Goal: Information Seeking & Learning: Understand process/instructions

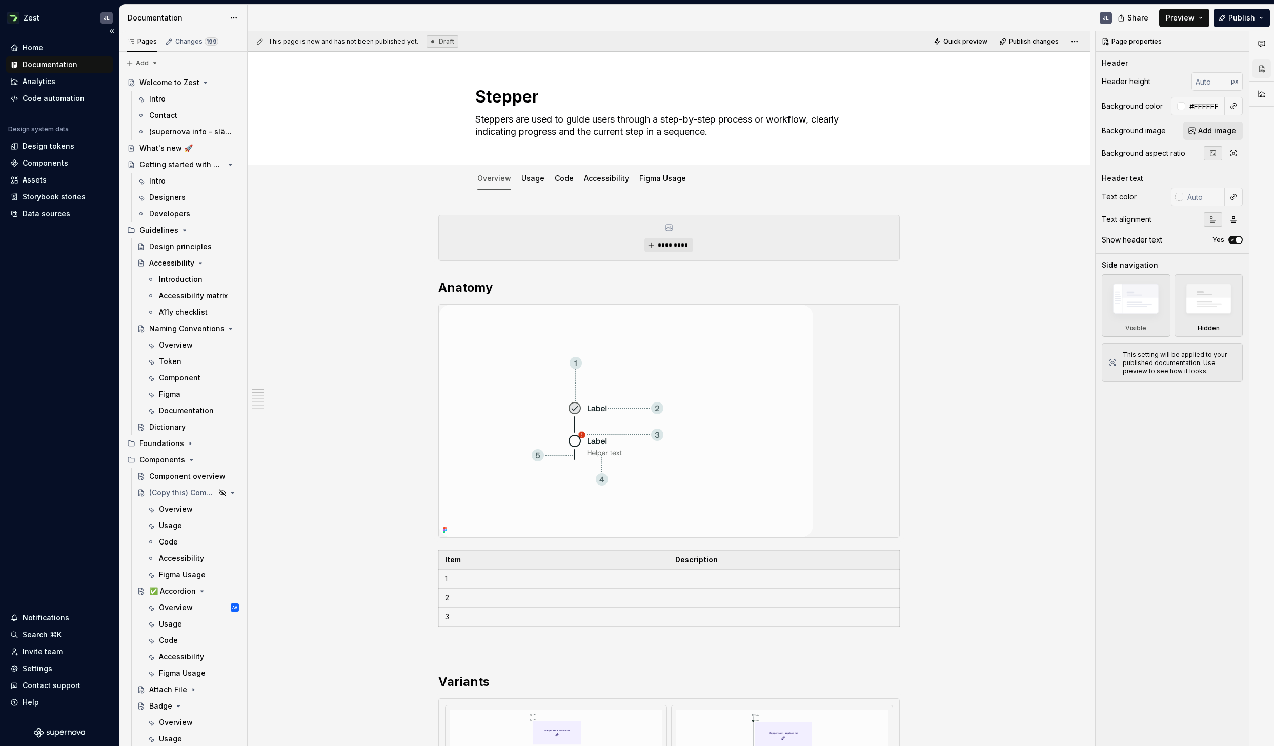
click at [44, 66] on div "Documentation" at bounding box center [50, 64] width 55 height 10
click at [175, 360] on div "Token" at bounding box center [170, 361] width 23 height 10
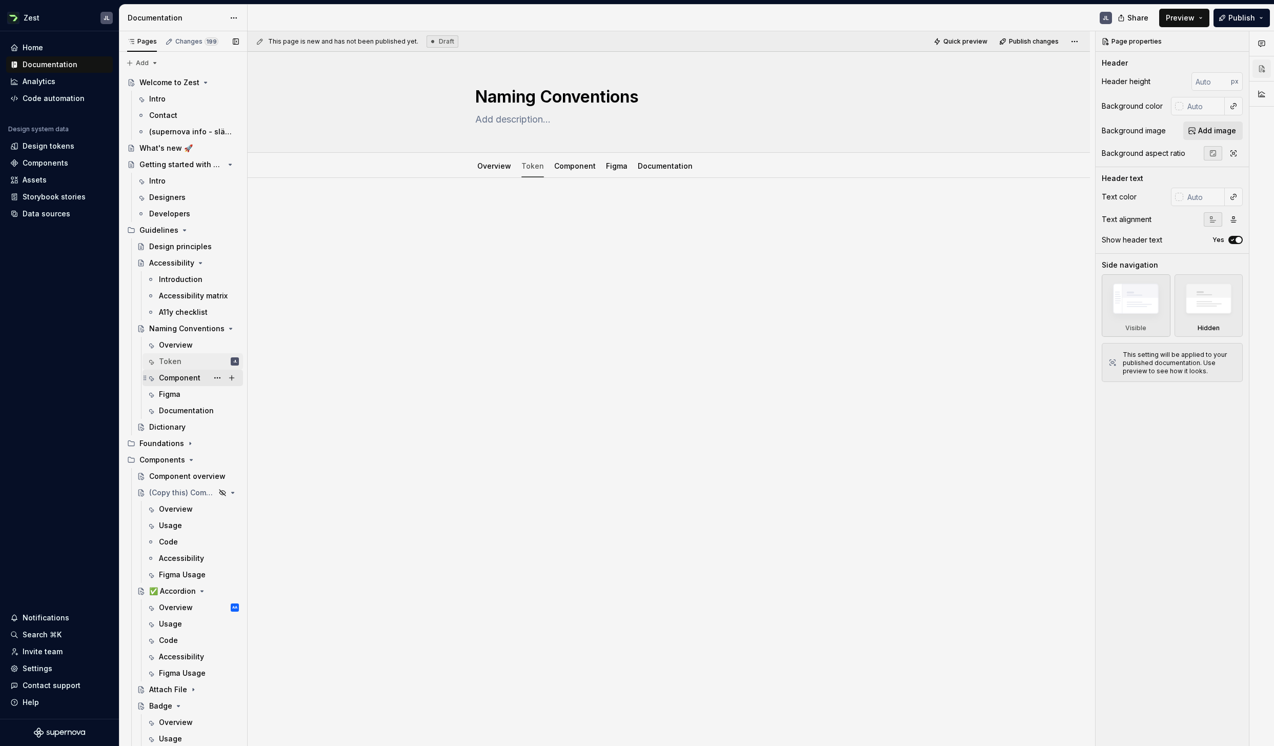
click at [184, 373] on div "Component" at bounding box center [180, 378] width 42 height 10
click at [533, 174] on div "Token" at bounding box center [532, 166] width 31 height 16
click at [497, 165] on link "Overview" at bounding box center [494, 166] width 34 height 9
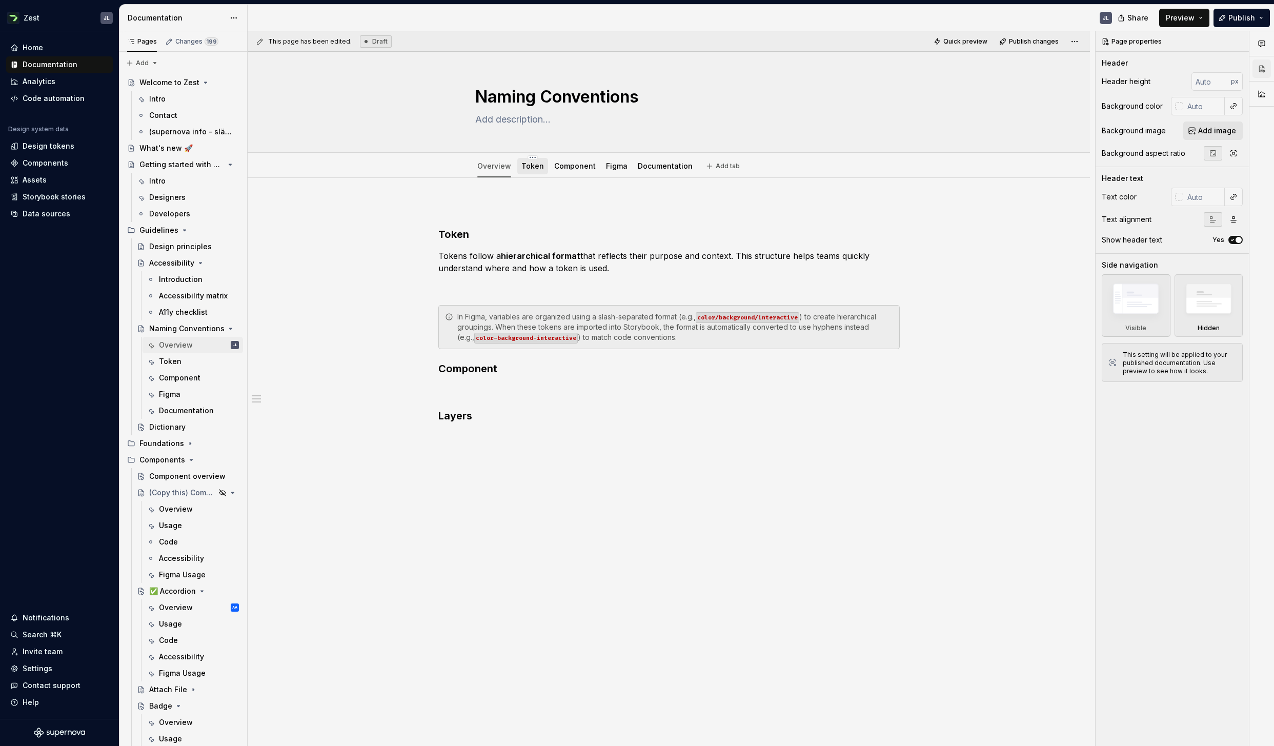
click at [543, 168] on div "Token" at bounding box center [532, 166] width 31 height 16
click at [574, 172] on div "Component" at bounding box center [575, 166] width 42 height 12
click at [617, 167] on link "Figma" at bounding box center [617, 166] width 22 height 9
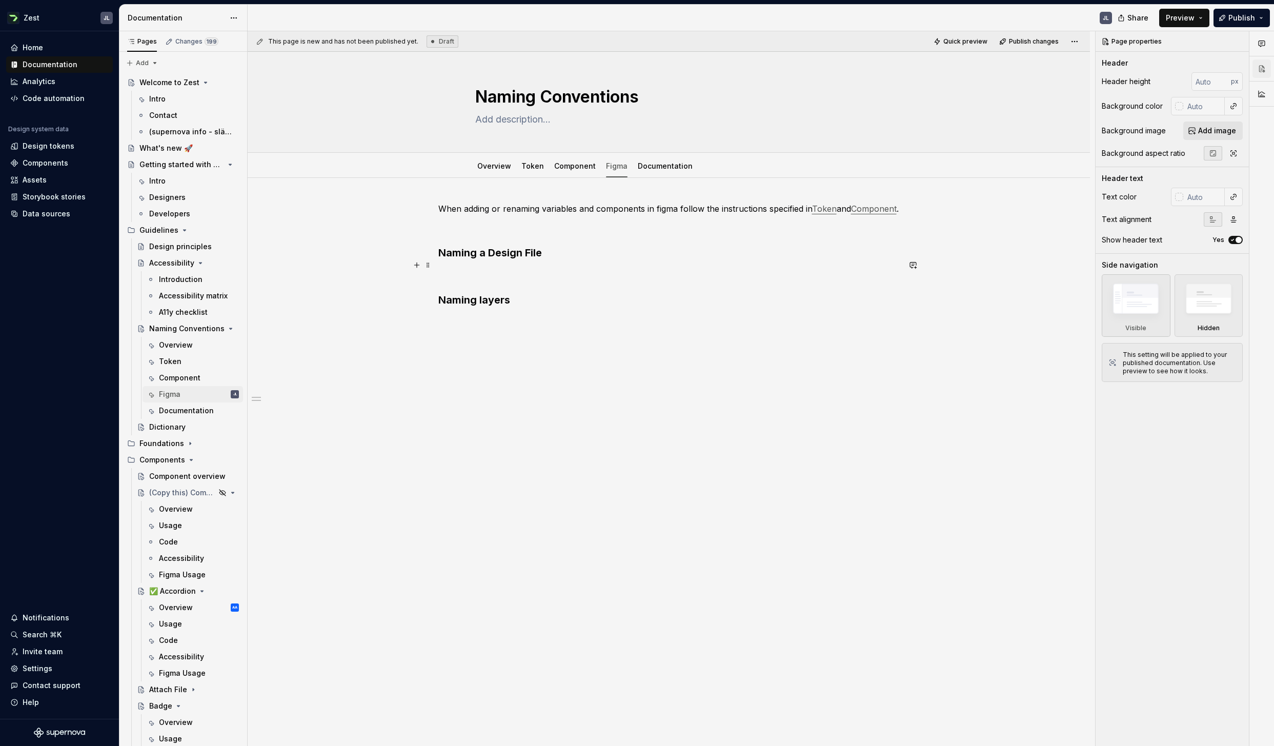
click at [436, 266] on div "When adding or renaming variables and components in figma follow the instructio…" at bounding box center [669, 371] width 842 height 386
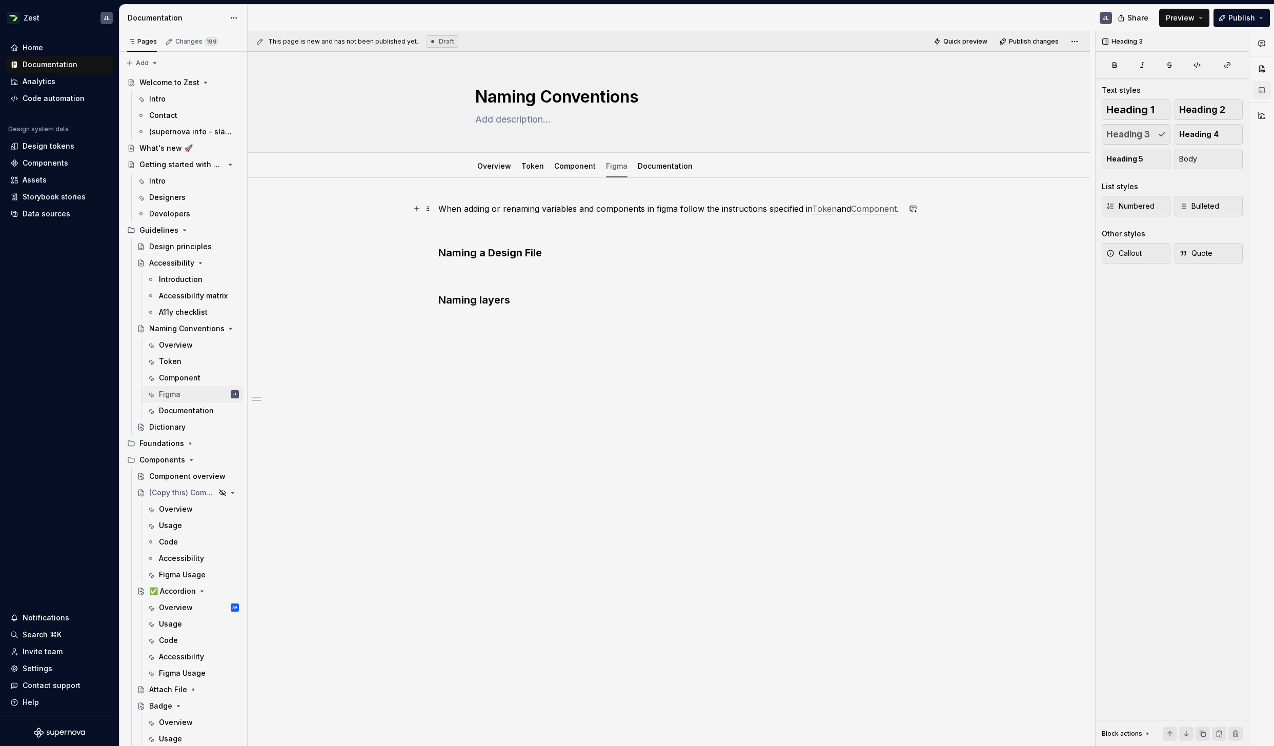
type textarea "*"
click at [532, 307] on h3 "Naming layers" at bounding box center [668, 300] width 461 height 14
click at [435, 266] on div "When adding or renaming variables and components in figma follow the instructio…" at bounding box center [669, 371] width 842 height 386
click at [570, 260] on h3 "Naming a Design File" at bounding box center [668, 253] width 461 height 14
click at [463, 299] on p "Namning a component" at bounding box center [668, 293] width 461 height 12
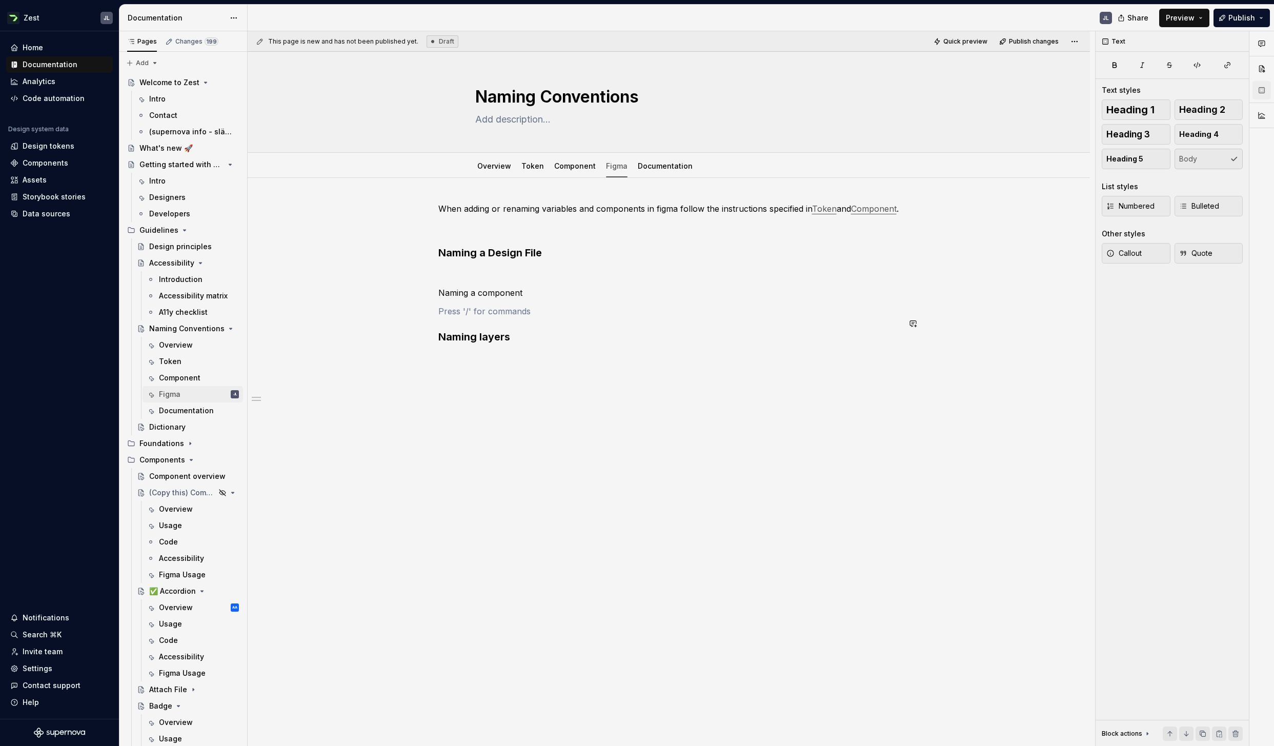
click at [558, 312] on div "When adding or renaming variables and components in figma follow the instructio…" at bounding box center [668, 284] width 461 height 162
drag, startPoint x: 537, startPoint y: 304, endPoint x: 429, endPoint y: 312, distance: 108.5
click at [429, 312] on div "When adding or renaming variables and components in figma follow the instructio…" at bounding box center [669, 389] width 842 height 423
drag, startPoint x: 438, startPoint y: 305, endPoint x: 530, endPoint y: 305, distance: 92.3
click at [530, 299] on p "Naming a component" at bounding box center [668, 293] width 461 height 12
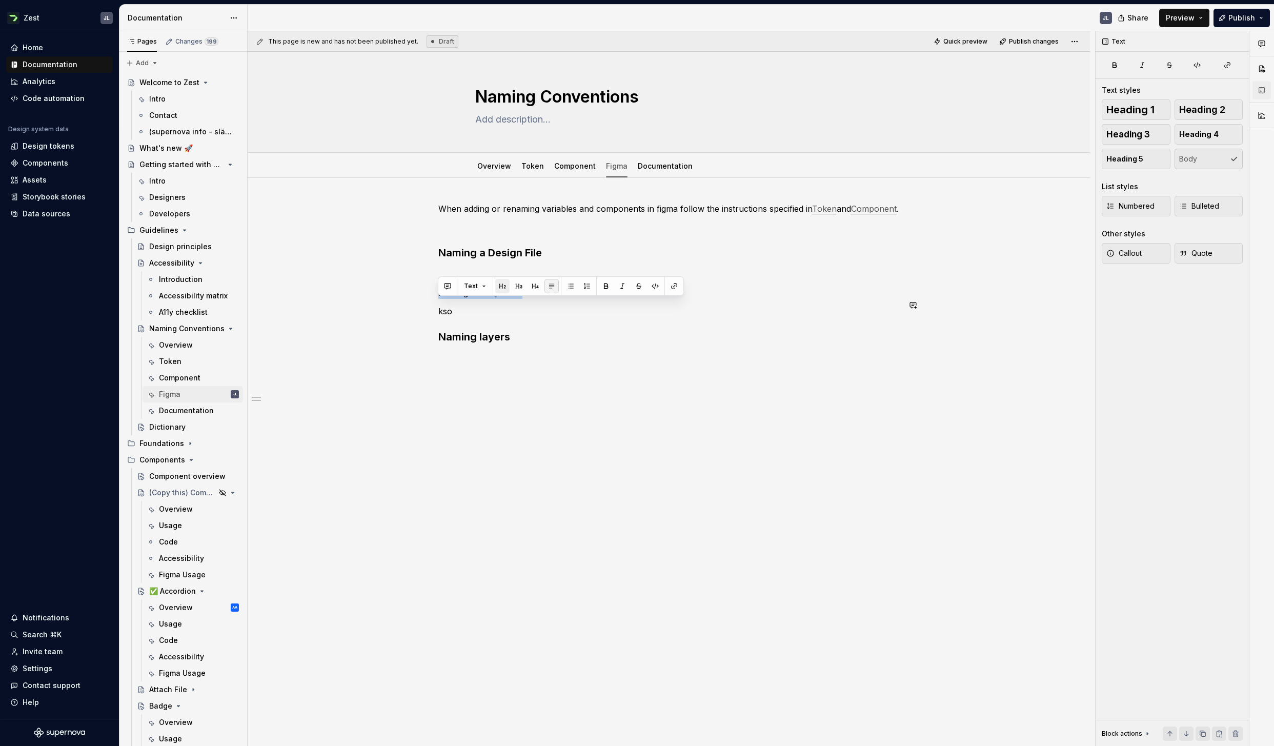
click at [504, 288] on button "button" at bounding box center [502, 286] width 14 height 14
click at [491, 315] on h2 "Naming a component" at bounding box center [668, 307] width 461 height 16
click at [567, 312] on h2 "Naming a component" at bounding box center [668, 307] width 461 height 16
drag, startPoint x: 577, startPoint y: 316, endPoint x: 432, endPoint y: 317, distance: 144.6
click at [432, 317] on div "When adding or renaming variables and components in figma follow the instructio…" at bounding box center [669, 398] width 842 height 441
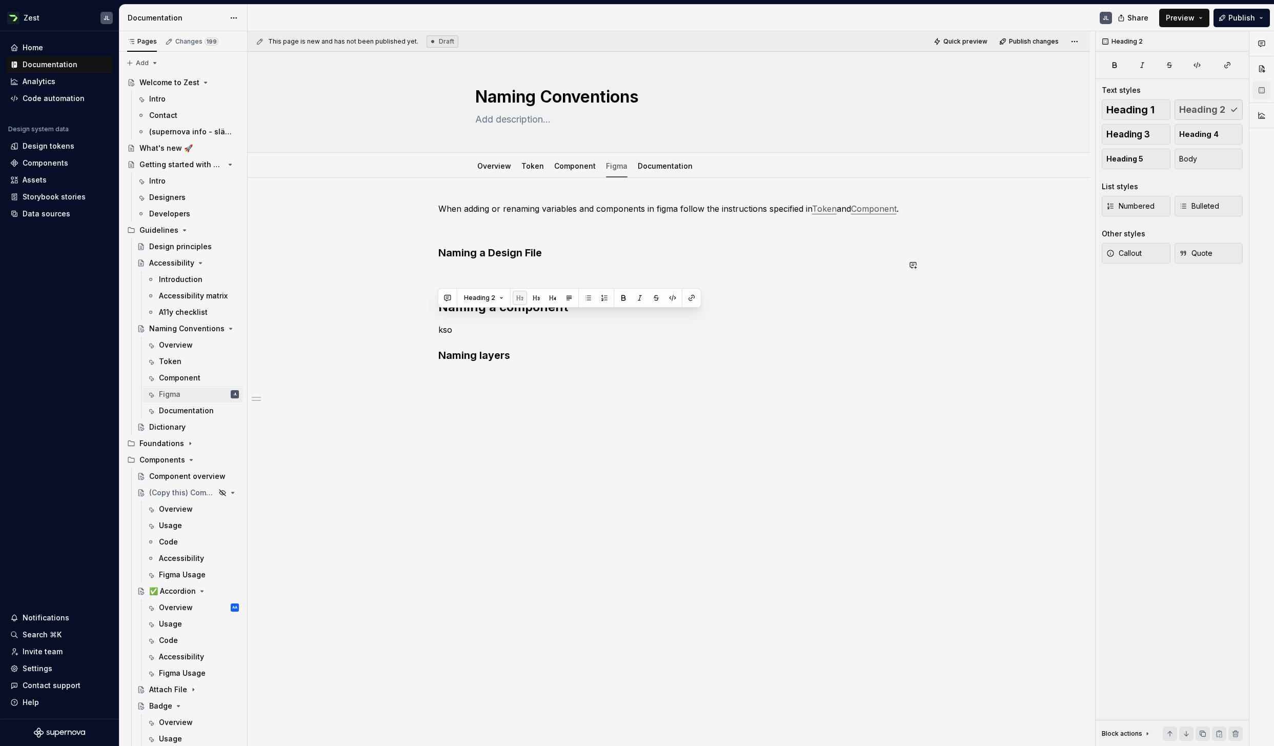
click at [489, 248] on div "When adding or renaming variables and components in figma follow the instructio…" at bounding box center [668, 293] width 461 height 180
drag, startPoint x: 552, startPoint y: 263, endPoint x: 471, endPoint y: 240, distance: 83.7
click at [408, 266] on div "When adding or renaming variables and components in figma follow the instructio…" at bounding box center [669, 398] width 842 height 441
click at [517, 245] on button "button" at bounding box center [520, 245] width 14 height 14
click at [518, 385] on div "When adding or renaming variables and components in figma follow the instructio…" at bounding box center [668, 297] width 461 height 189
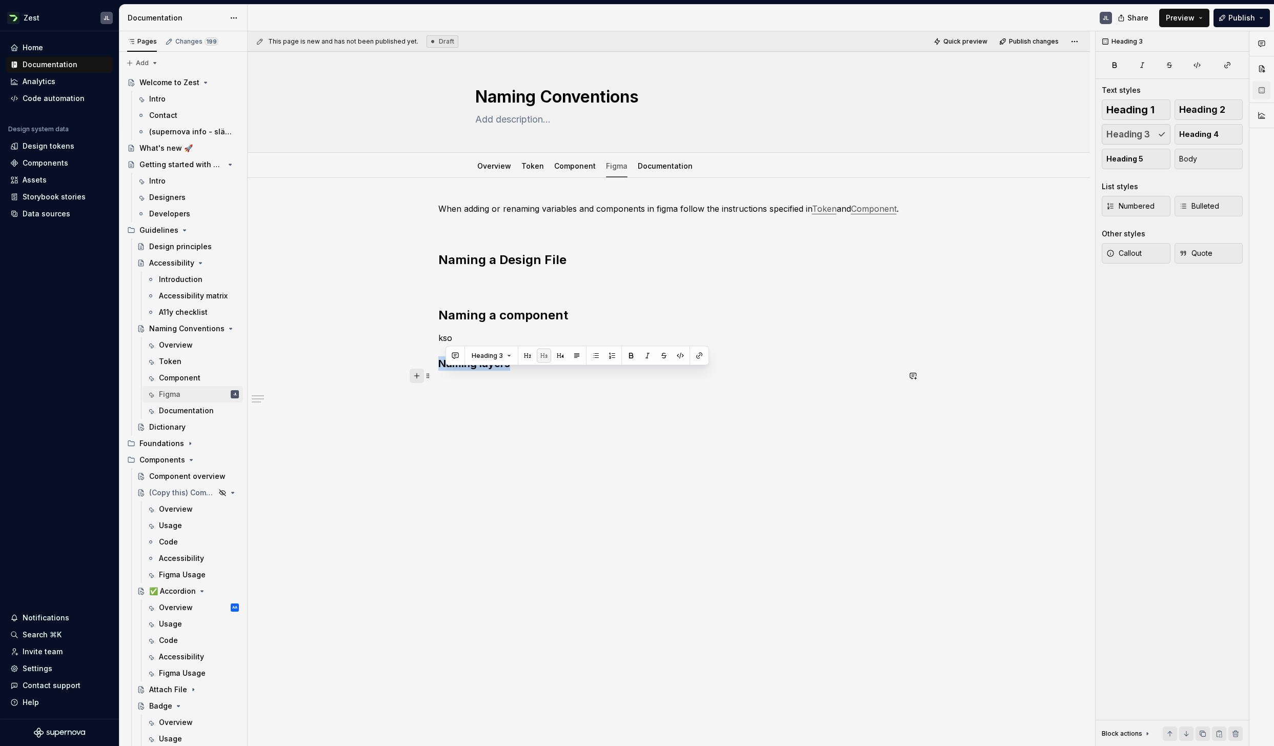
drag, startPoint x: 526, startPoint y: 381, endPoint x: 413, endPoint y: 375, distance: 113.0
click at [438, 377] on div "When adding or renaming variables and components in figma follow the instructio…" at bounding box center [668, 303] width 461 height 201
click at [519, 356] on button "button" at bounding box center [520, 356] width 14 height 14
click at [529, 399] on p at bounding box center [668, 393] width 461 height 12
click at [465, 344] on p "kso" at bounding box center [668, 338] width 461 height 12
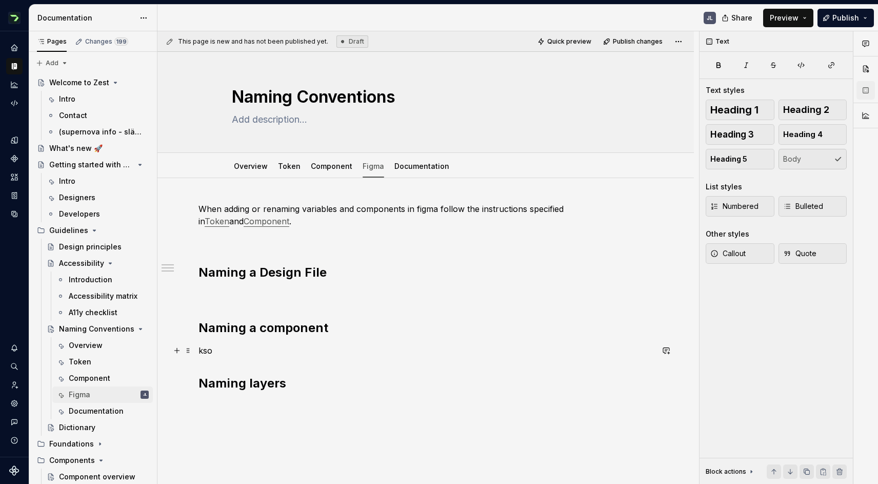
click at [229, 349] on p "kso" at bounding box center [425, 350] width 454 height 12
drag, startPoint x: 235, startPoint y: 354, endPoint x: 198, endPoint y: 350, distance: 37.6
click at [198, 350] on div "When adding or renaming variables and components in figma follow the instructio…" at bounding box center [425, 373] width 536 height 391
click at [403, 169] on link "Documentation" at bounding box center [421, 166] width 55 height 9
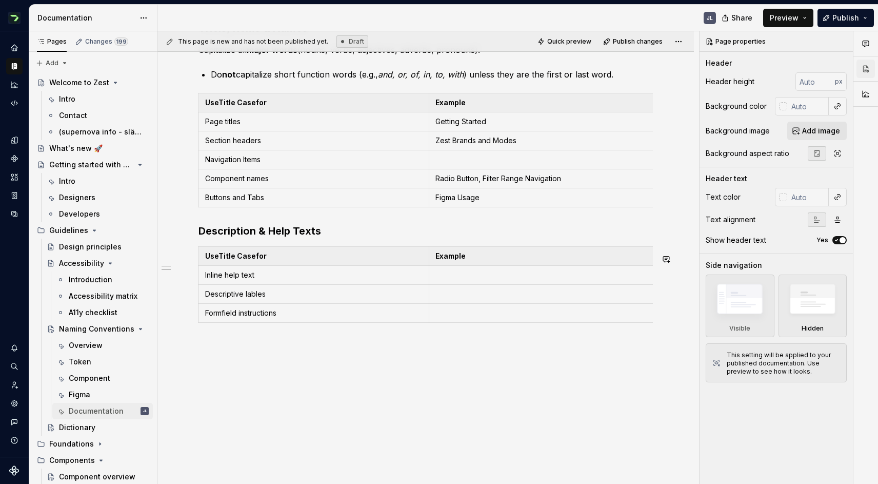
scroll to position [234, 0]
click at [71, 429] on div "Dictionary" at bounding box center [77, 427] width 36 height 10
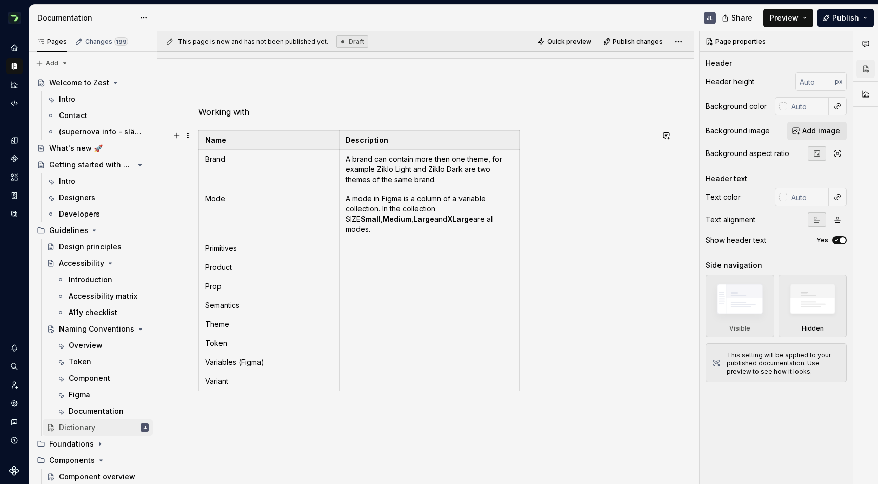
scroll to position [90, 0]
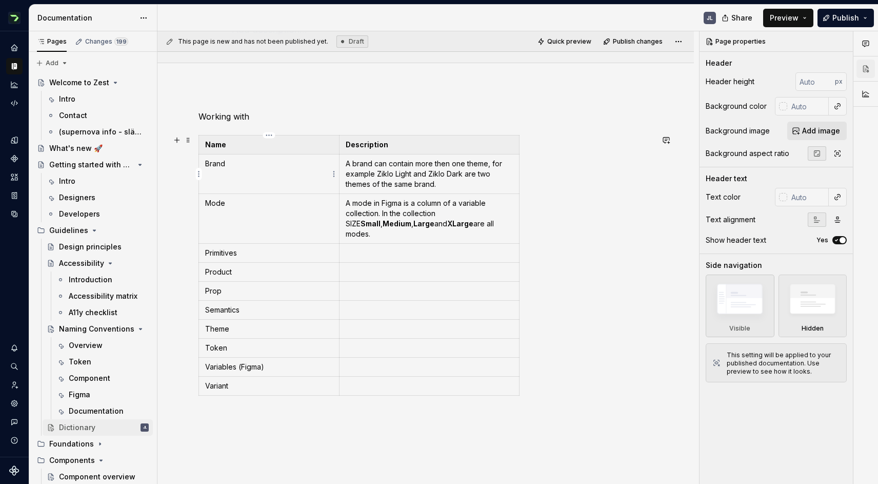
type textarea "*"
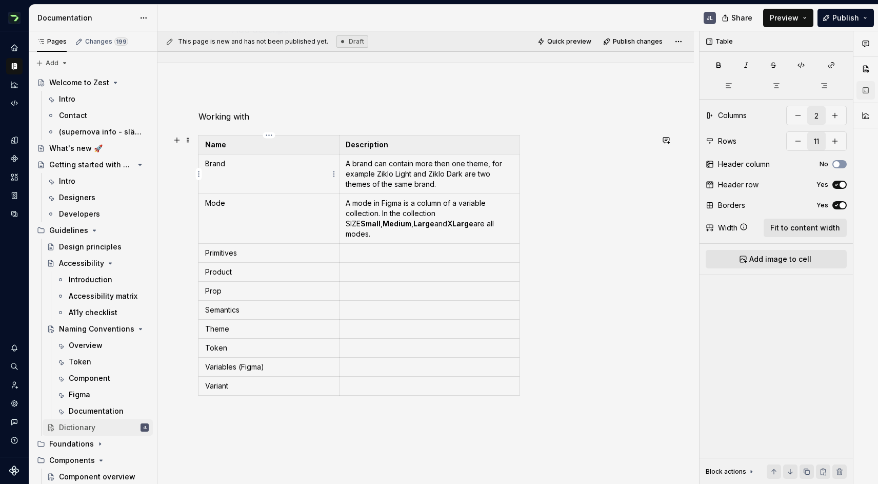
click at [265, 168] on p "Brand" at bounding box center [269, 163] width 128 height 10
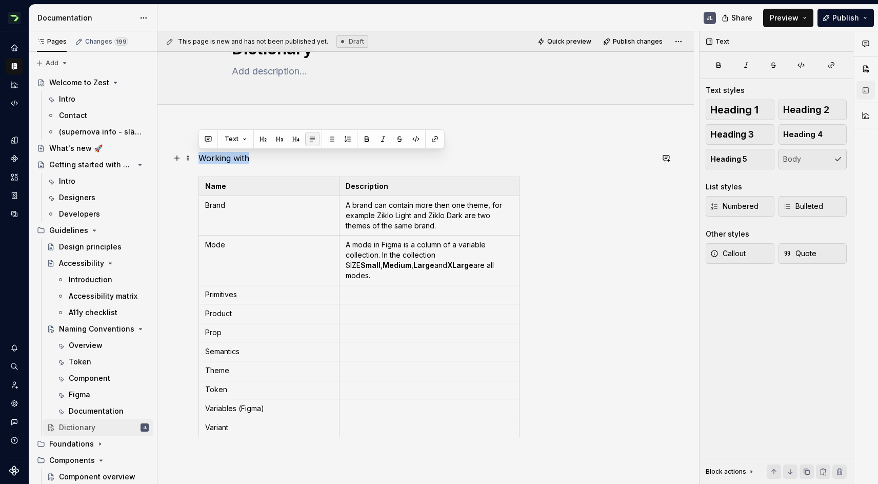
drag, startPoint x: 267, startPoint y: 160, endPoint x: 196, endPoint y: 159, distance: 70.8
click at [196, 159] on div "Working with Name Description Brand A brand can contain more then one theme, fo…" at bounding box center [425, 375] width 536 height 496
click at [243, 245] on p "Mode" at bounding box center [269, 244] width 128 height 10
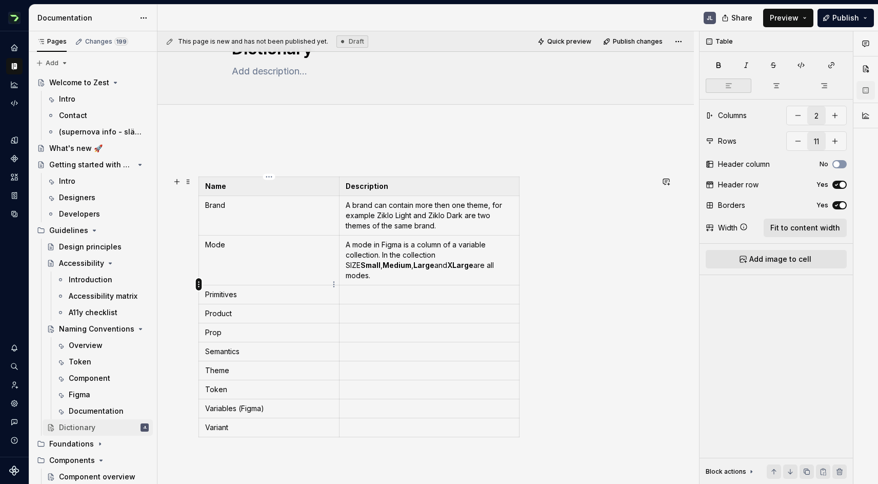
click at [199, 283] on html "Zest JL Design system data Documentation JL Share Preview Publish Pages Changes…" at bounding box center [439, 242] width 878 height 484
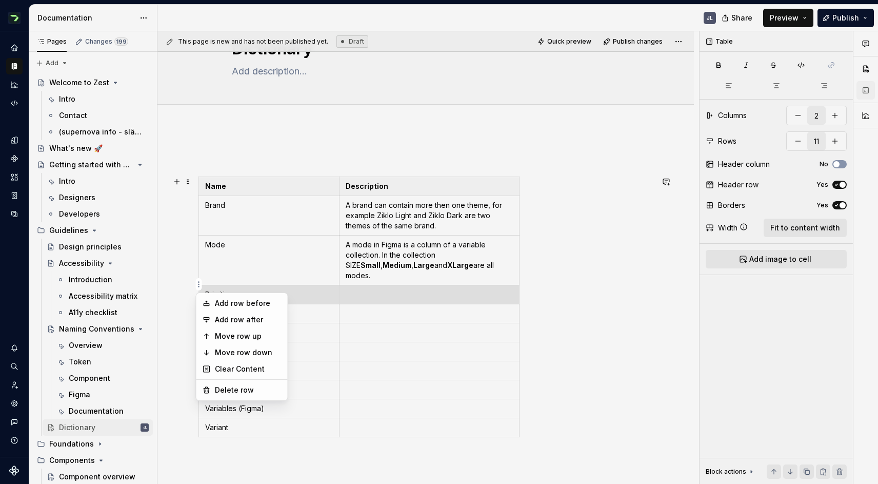
click at [205, 258] on html "Zest JL Design system data Documentation JL Share Preview Publish Pages Changes…" at bounding box center [439, 242] width 878 height 484
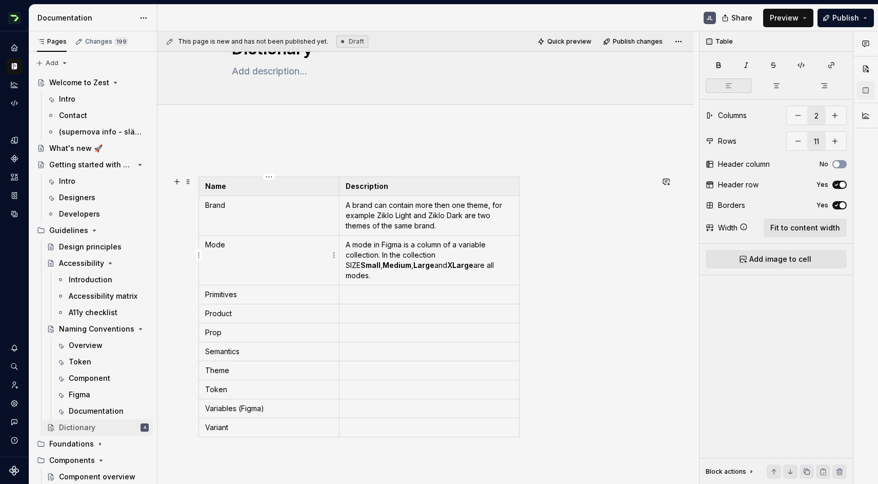
click at [202, 239] on td "Mode" at bounding box center [269, 260] width 140 height 50
click at [197, 255] on html "Zest JL Design system data Documentation JL Share Preview Publish Pages Changes…" at bounding box center [439, 242] width 878 height 484
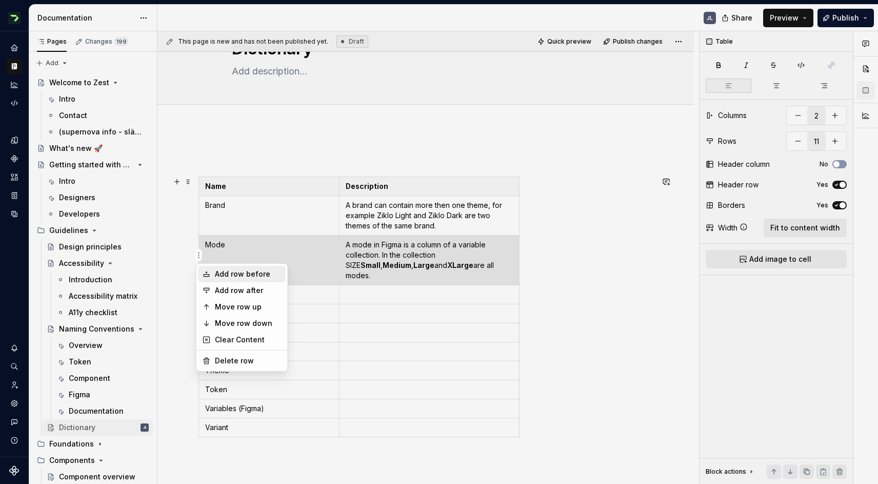
click at [230, 277] on div "Add row before" at bounding box center [248, 274] width 67 height 10
type input "12"
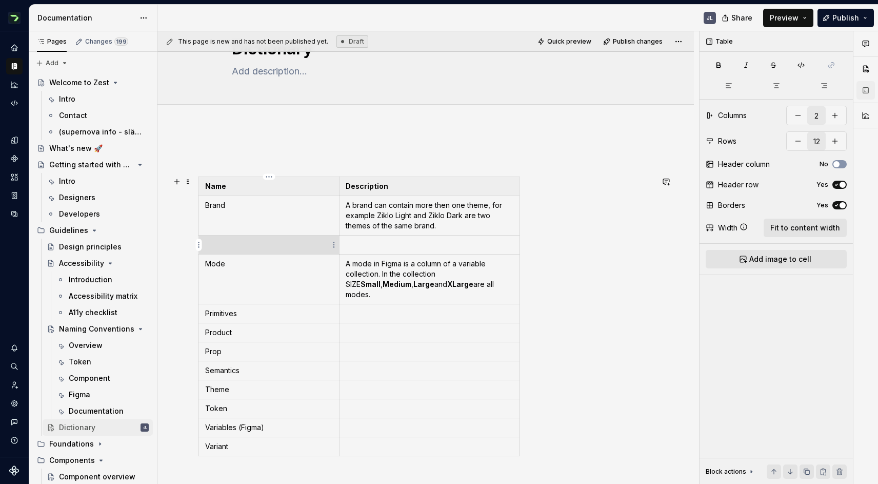
click at [220, 247] on p at bounding box center [269, 244] width 128 height 10
click at [199, 244] on html "Zest JL Design system data Documentation JL Share Preview Publish Pages Changes…" at bounding box center [439, 242] width 878 height 484
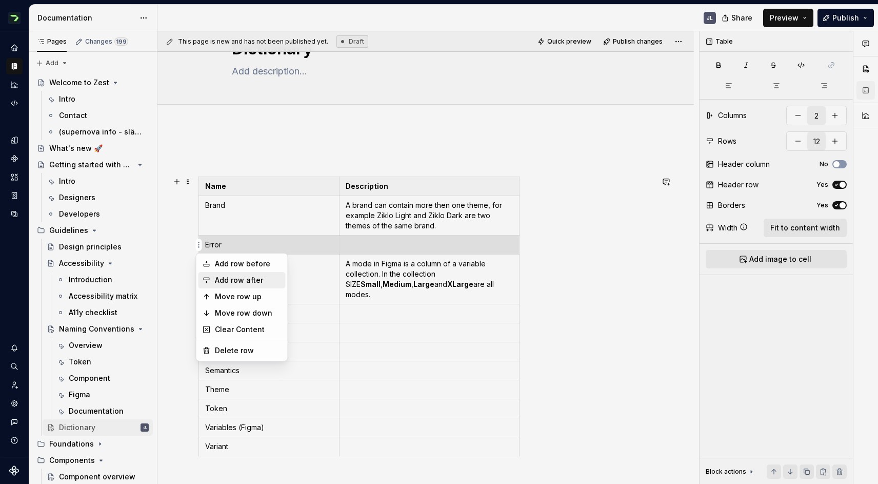
click at [217, 276] on div "Add row after" at bounding box center [248, 280] width 67 height 10
type input "13"
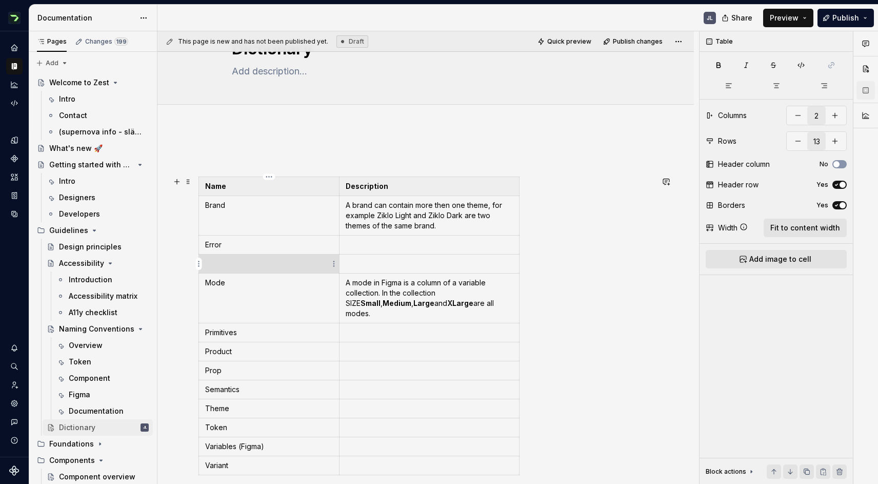
click at [223, 268] on p at bounding box center [269, 263] width 128 height 10
click at [369, 248] on p at bounding box center [429, 244] width 167 height 10
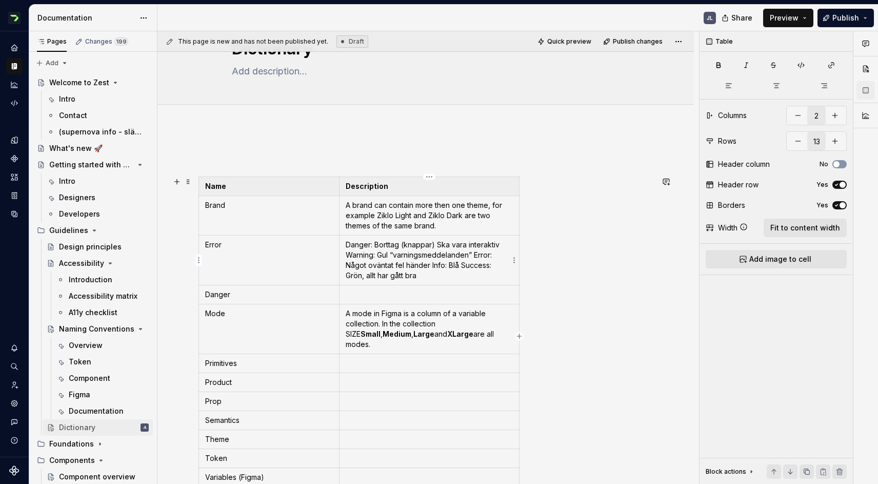
click at [404, 261] on p "Danger: Borttag (knappar) Ska vara interaktiv Warning: Gul “varningsmeddelanden…" at bounding box center [429, 259] width 167 height 41
click at [393, 292] on p at bounding box center [429, 294] width 167 height 10
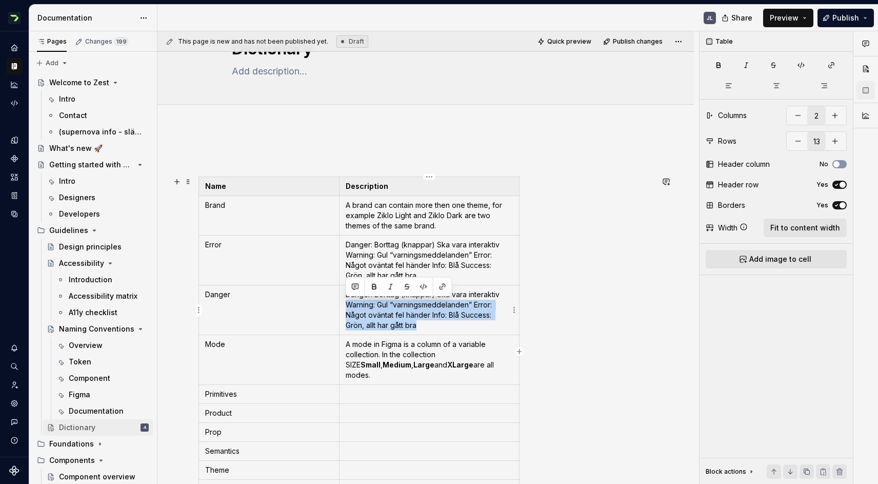
drag, startPoint x: 346, startPoint y: 304, endPoint x: 437, endPoint y: 328, distance: 93.8
click at [437, 328] on p "Danger: Borttag (knappar) Ska vara interaktiv Warning: Gul “varningsmeddelanden…" at bounding box center [429, 309] width 167 height 41
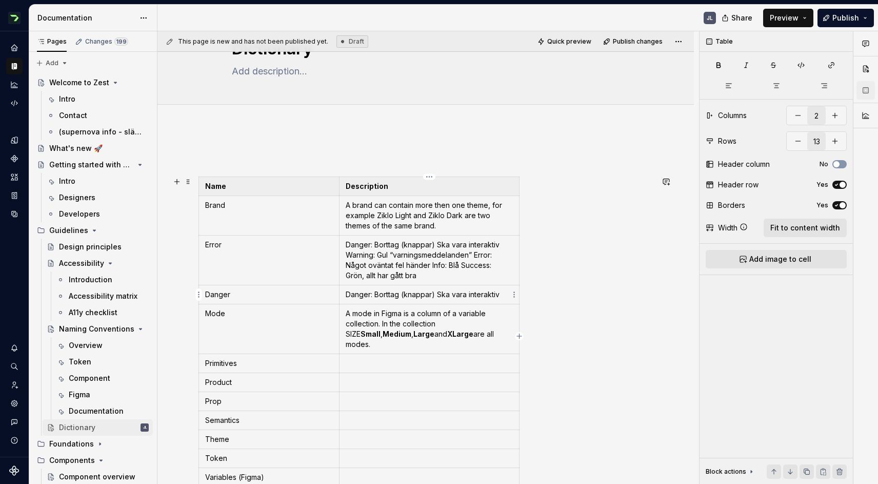
click at [347, 295] on p "Danger: Borttag (knappar) Ska vara interaktiv" at bounding box center [429, 294] width 167 height 10
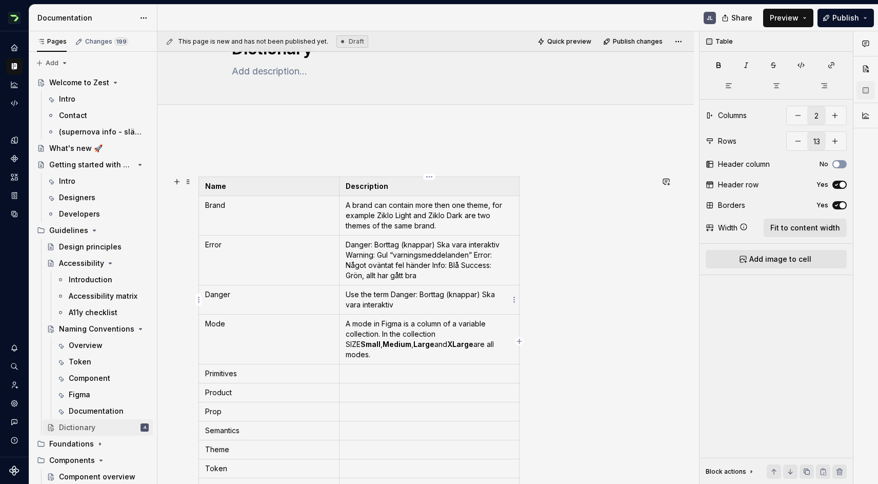
click at [416, 296] on p "Use the term Danger: Borttag (knappar) Ska vara interaktiv" at bounding box center [429, 299] width 167 height 21
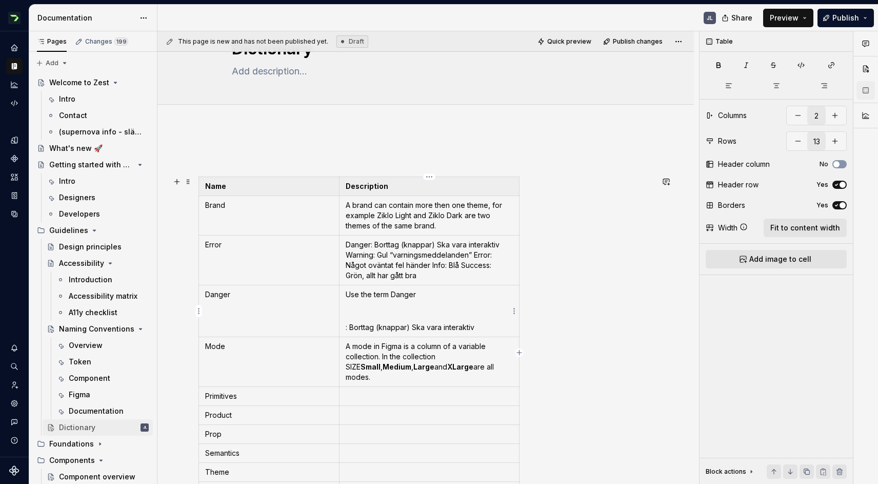
click at [439, 291] on p "Use the term Danger" at bounding box center [429, 294] width 167 height 10
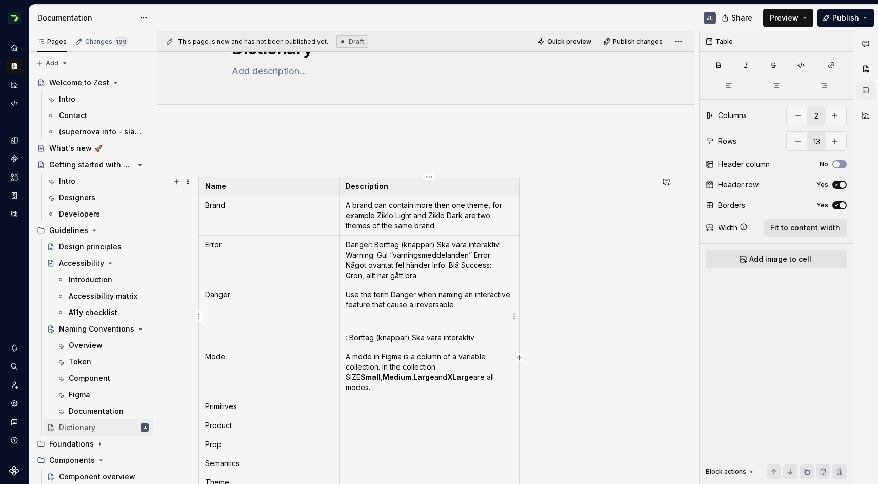
click at [457, 306] on p "Use the term Danger when naming an interactive feature that cause a ireversable" at bounding box center [429, 299] width 167 height 21
click at [498, 302] on p "Use the term Danger when naming an interactive feature that cause a irreversable" at bounding box center [429, 299] width 167 height 21
click at [478, 305] on p "Use the term Danger when naming an interactive feature that cause a irreversabl…" at bounding box center [429, 299] width 167 height 21
click at [460, 306] on p "Use the term Danger when naming an interactive feature that cause a irreversabl…" at bounding box center [429, 299] width 167 height 21
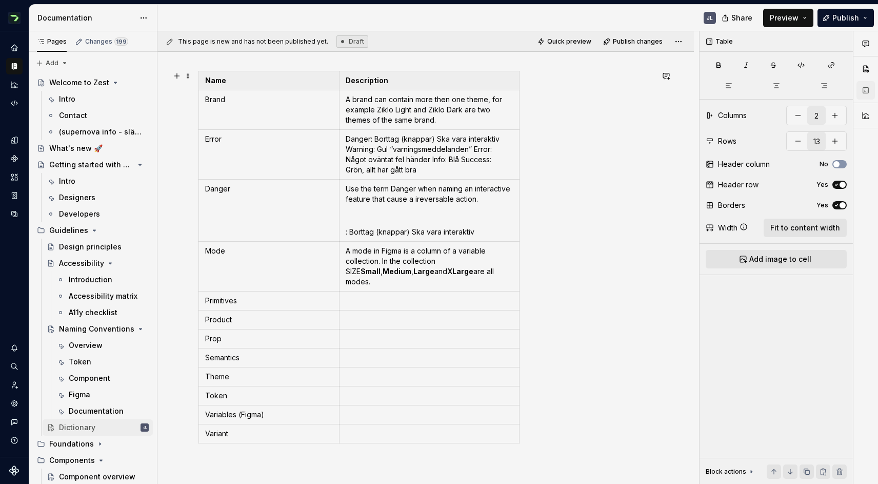
scroll to position [157, 0]
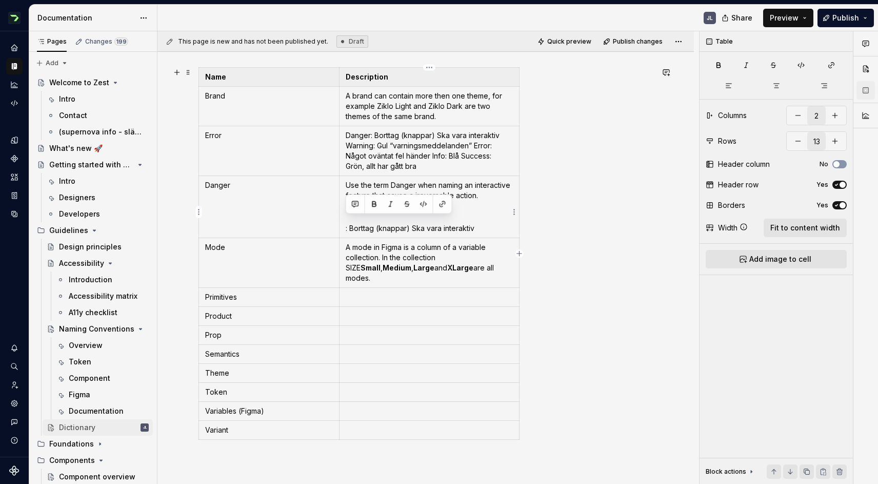
drag, startPoint x: 485, startPoint y: 243, endPoint x: 342, endPoint y: 225, distance: 144.2
click at [342, 225] on td "Use the term Danger when naming an interactive feature that cause a ireversable…" at bounding box center [429, 207] width 180 height 62
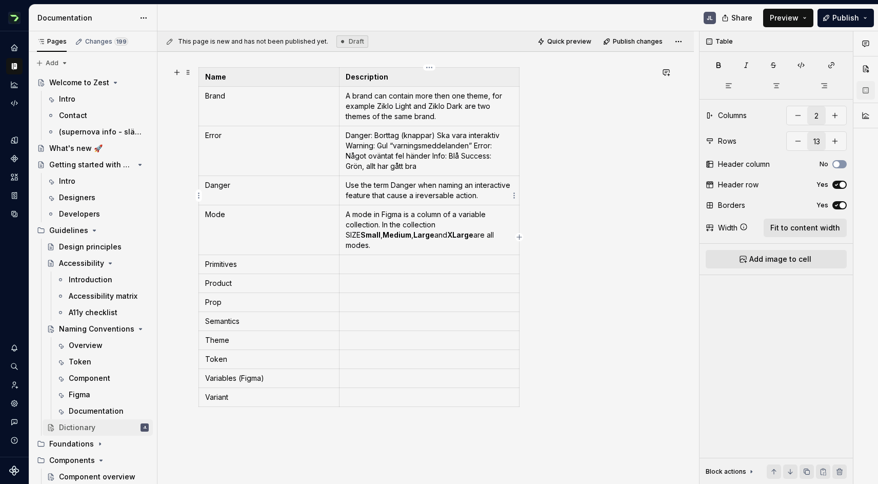
click at [458, 194] on p "Use the term Danger when naming an interactive feature that cause a ireversable…" at bounding box center [429, 190] width 167 height 21
click at [0, 0] on div "Zest JL Design system data Documentation JL Share Preview Publish Pages Changes…" at bounding box center [439, 242] width 878 height 484
type textarea "*"
click at [670, 229] on div "Name Description Brand A brand can contain more then one theme, for example Zik…" at bounding box center [425, 305] width 536 height 575
click at [199, 399] on html "Zest JL Design system data Documentation JL Share Preview Publish Pages Changes…" at bounding box center [439, 242] width 878 height 484
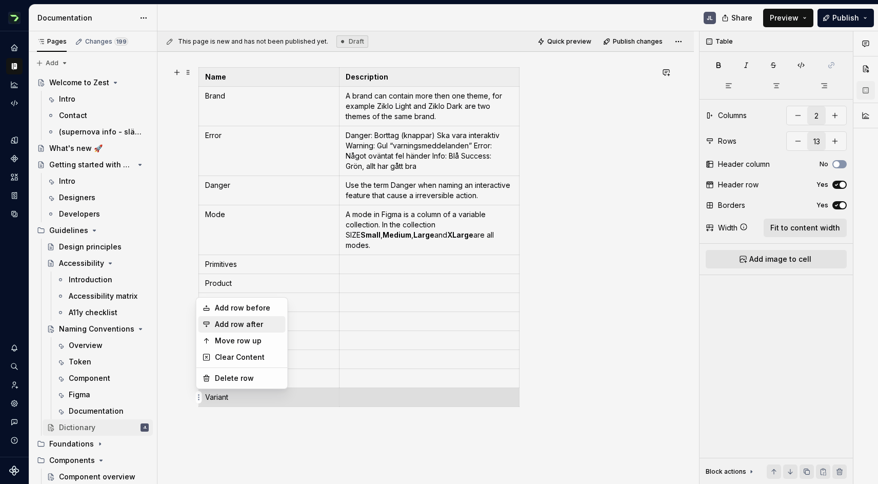
click at [255, 327] on div "Add row after" at bounding box center [248, 324] width 67 height 10
type input "14"
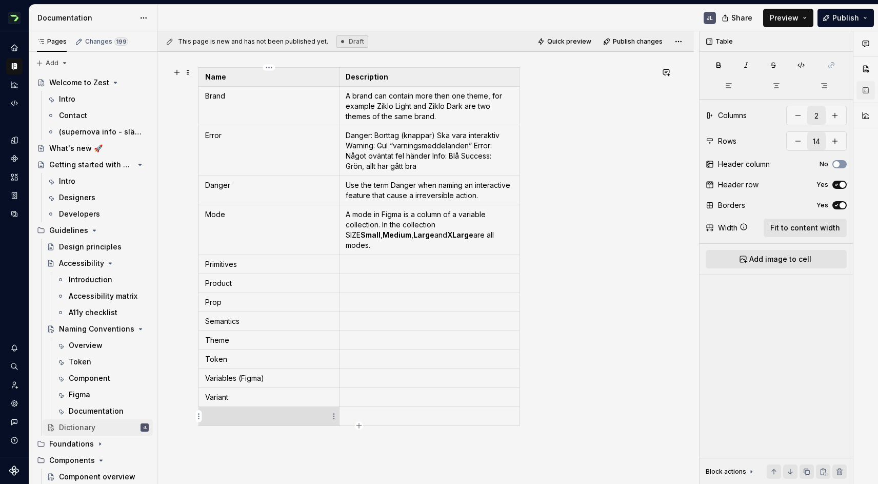
click at [218, 421] on td at bounding box center [269, 416] width 140 height 19
type textarea "*"
click at [354, 404] on td at bounding box center [429, 397] width 180 height 19
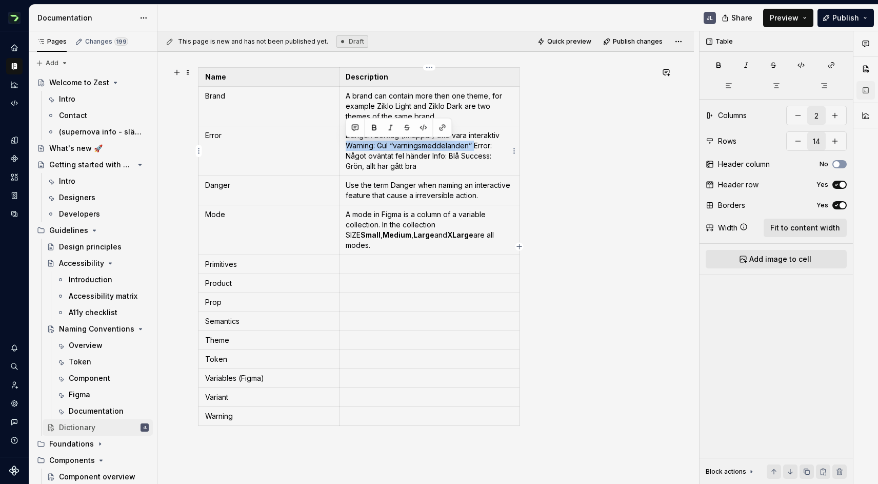
drag, startPoint x: 345, startPoint y: 145, endPoint x: 474, endPoint y: 144, distance: 129.2
click at [474, 144] on td "Danger: Borttag (knappar) Ska vara interaktiv Warning: Gul “varningsmeddelanden…" at bounding box center [429, 151] width 180 height 50
copy p "Warning: Gul “varningsmeddelanden”"
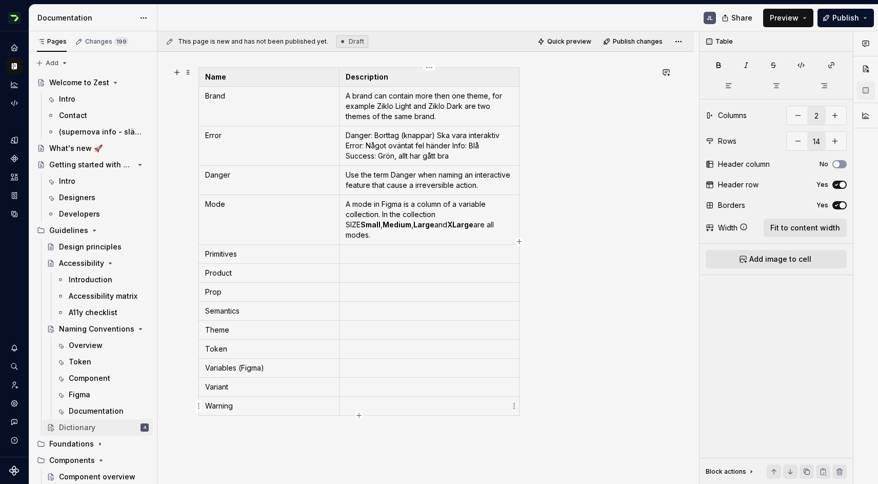
click at [358, 401] on p at bounding box center [429, 405] width 167 height 10
drag, startPoint x: 476, startPoint y: 405, endPoint x: 343, endPoint y: 410, distance: 133.4
click at [343, 410] on td "Warning: Gul “varningsmeddelanden”" at bounding box center [429, 405] width 180 height 19
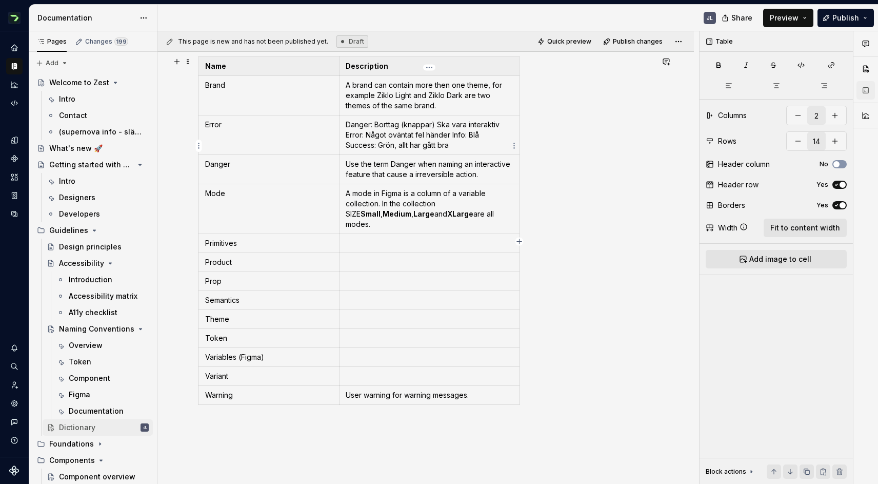
scroll to position [169, 0]
click at [251, 399] on td "Warning" at bounding box center [269, 394] width 140 height 19
click at [197, 395] on html "Zest JL Design system data Documentation JL Share Preview Publish Pages Changes…" at bounding box center [439, 242] width 878 height 484
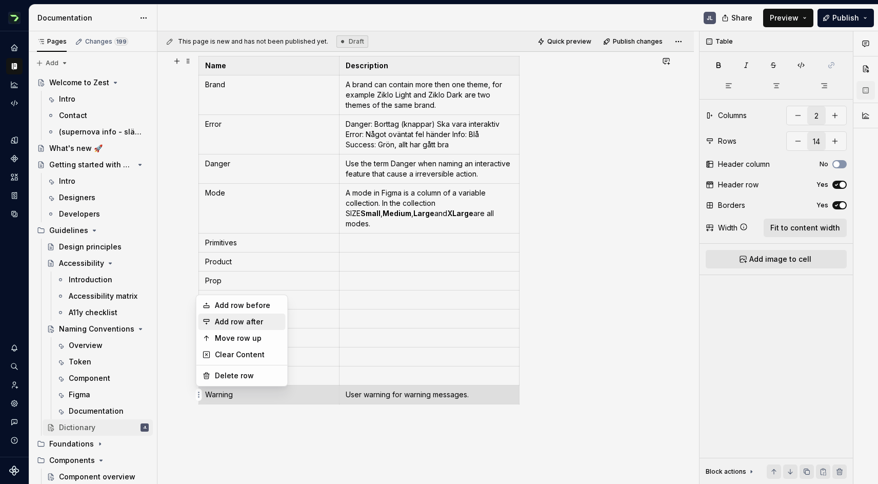
click at [250, 326] on div "Add row after" at bounding box center [248, 321] width 67 height 10
type input "15"
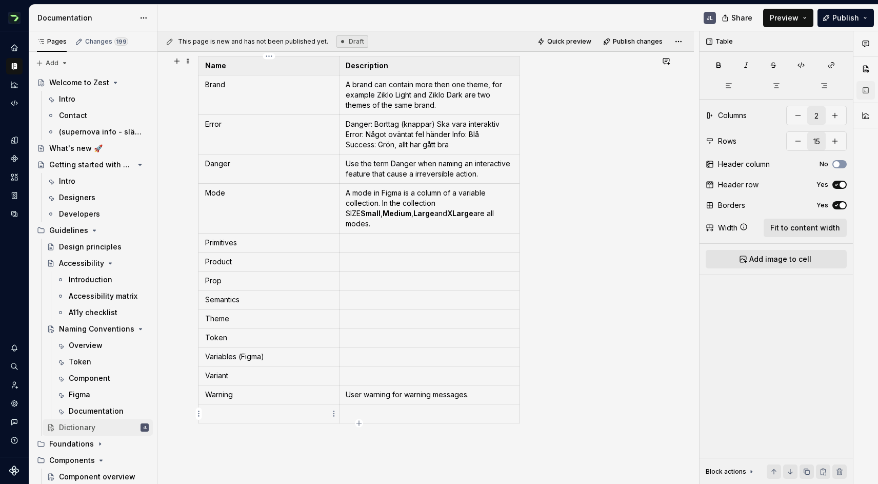
click at [221, 413] on p at bounding box center [269, 413] width 128 height 10
click at [397, 409] on p at bounding box center [429, 413] width 167 height 10
click at [479, 397] on p "User warning for warning messages." at bounding box center [429, 394] width 167 height 10
click at [369, 413] on p at bounding box center [429, 413] width 167 height 10
click at [480, 395] on p "User warning for warning messages." at bounding box center [429, 394] width 167 height 10
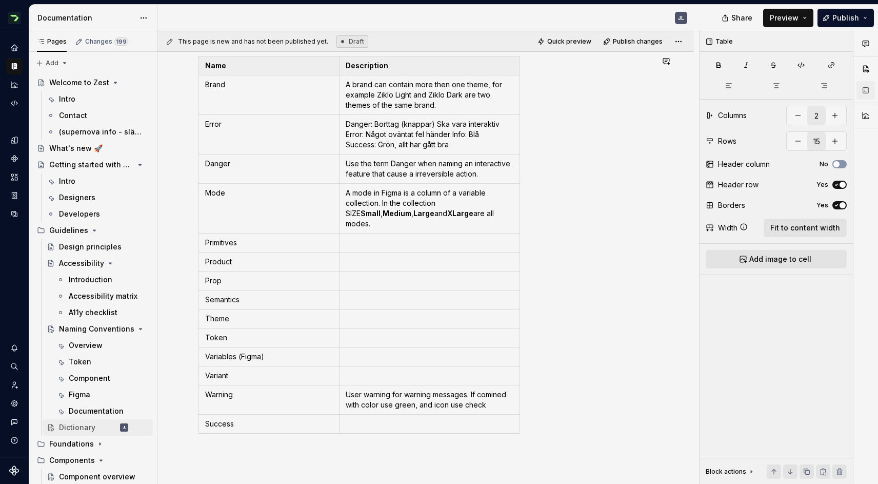
type textarea "*"
